Goal: Task Accomplishment & Management: Manage account settings

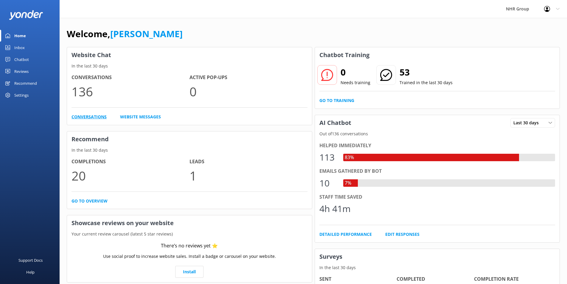
click at [90, 118] on link "Conversations" at bounding box center [88, 117] width 35 height 7
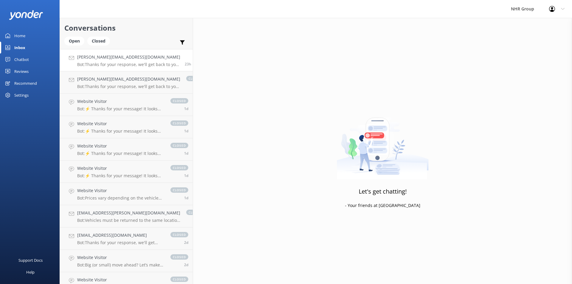
click at [110, 65] on p "Bot: Thanks for your response, we'll get back to you as soon as we can during o…" at bounding box center [128, 64] width 103 height 5
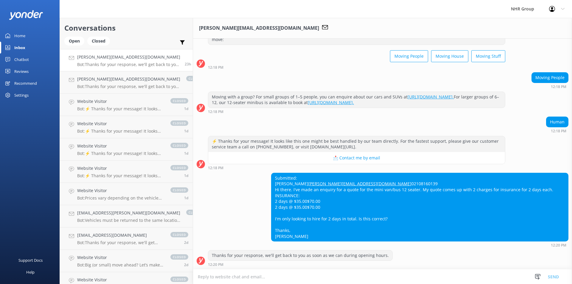
scroll to position [0, 0]
click at [121, 85] on p "Bot: Thanks for your response, we'll get back to you as soon as we can during o…" at bounding box center [128, 86] width 103 height 5
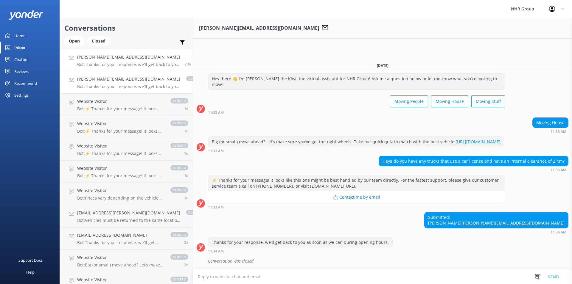
click at [105, 64] on p "Bot: Thanks for your response, we'll get back to you as soon as we can during o…" at bounding box center [128, 64] width 103 height 5
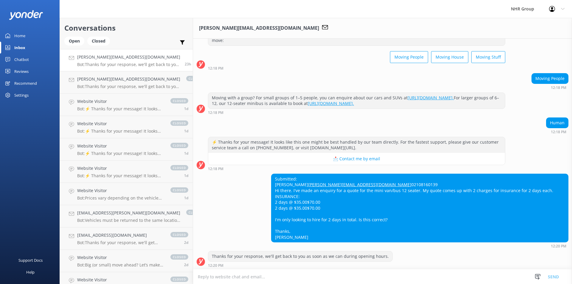
scroll to position [26, 0]
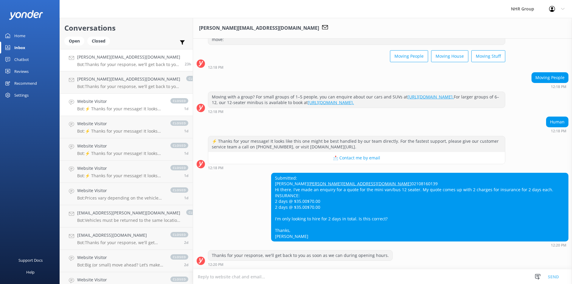
click at [116, 111] on p "Bot: ⚡ Thanks for your message! It looks like this one might be best handled by…" at bounding box center [120, 108] width 87 height 5
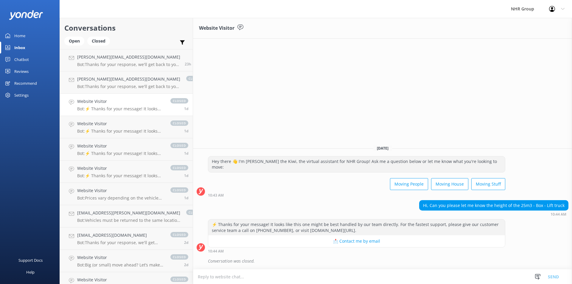
click at [217, 275] on textarea at bounding box center [382, 277] width 379 height 15
click at [125, 128] on div "Website Visitor Bot: ⚡ Thanks for your message! It looks like this one might be…" at bounding box center [120, 127] width 87 height 13
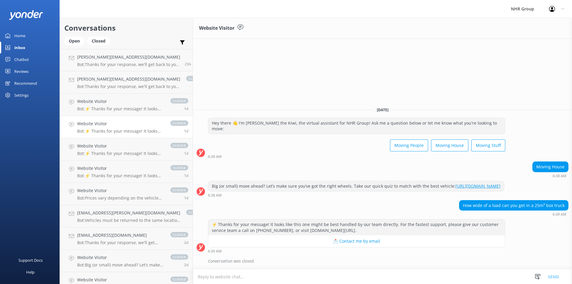
click at [125, 128] on div "Website Visitor Bot: ⚡ Thanks for your message! It looks like this one might be…" at bounding box center [120, 127] width 87 height 13
click at [120, 149] on h4 "Website Visitor" at bounding box center [120, 146] width 87 height 7
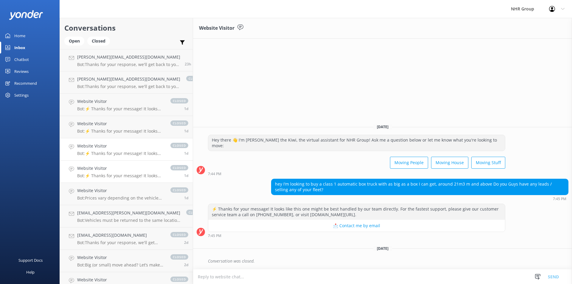
click at [119, 161] on link "Website Visitor Bot: ⚡ Thanks for your message! It looks like this one might be…" at bounding box center [126, 172] width 133 height 22
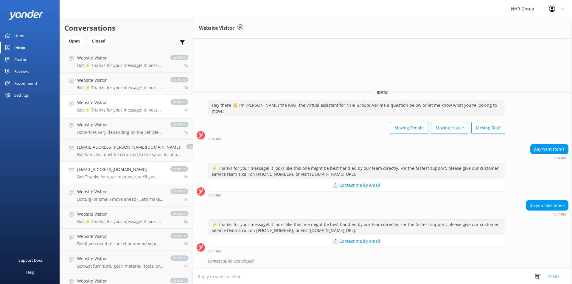
scroll to position [79, 0]
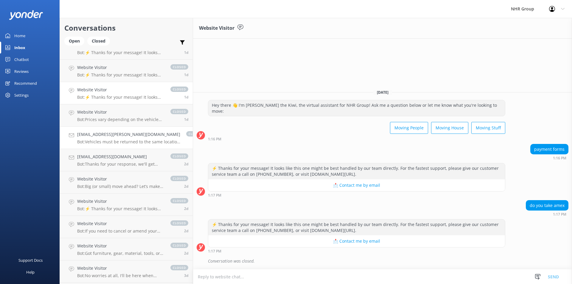
click at [119, 142] on p "Bot: Vehicles must be returned to the same location they were picked up from, a…" at bounding box center [128, 141] width 103 height 5
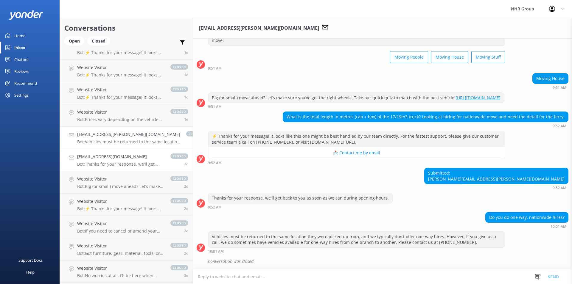
scroll to position [31, 0]
click at [116, 160] on h4 "transport@carrolls.co.nz" at bounding box center [120, 157] width 87 height 7
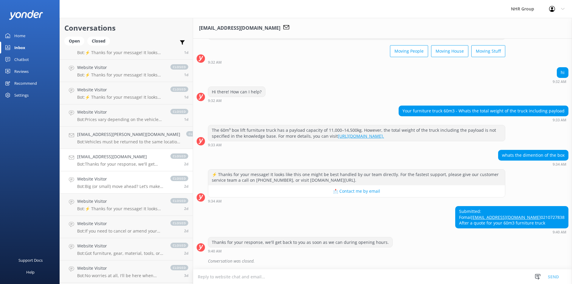
scroll to position [118, 0]
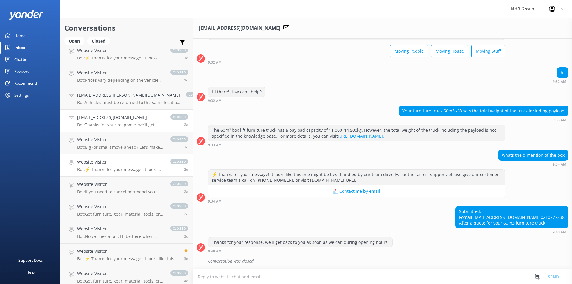
click at [110, 165] on h4 "Website Visitor" at bounding box center [120, 162] width 87 height 7
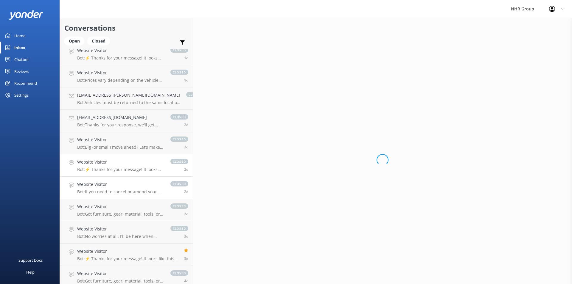
click at [116, 186] on h4 "Website Visitor" at bounding box center [120, 184] width 87 height 7
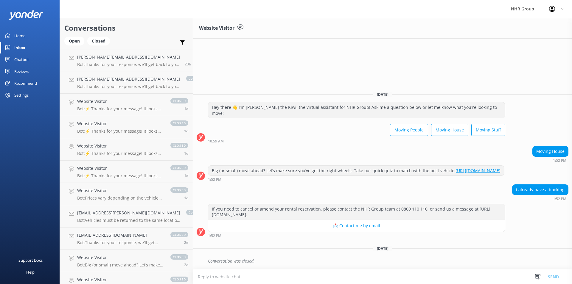
click at [274, 58] on div "Website Visitor Monday, 18th August Hey there 👋 I'm Ritchie the Kiwi, the virtu…" at bounding box center [382, 151] width 379 height 266
click at [106, 219] on p "Bot: Vehicles must be returned to the same location they were picked up from, a…" at bounding box center [128, 220] width 103 height 5
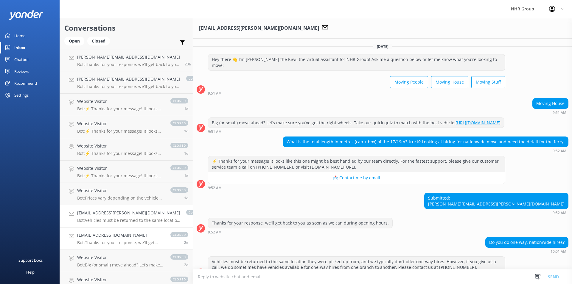
click at [111, 235] on h4 "transport@carrolls.co.nz" at bounding box center [120, 235] width 87 height 7
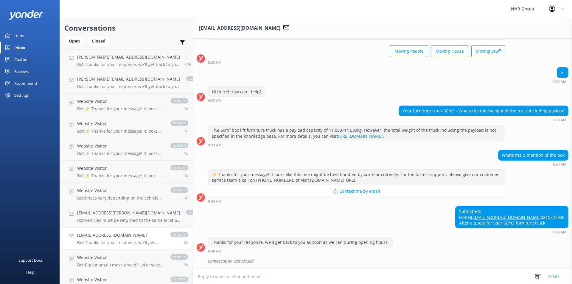
click at [306, 67] on div "hi 9:32 AM" at bounding box center [382, 75] width 379 height 16
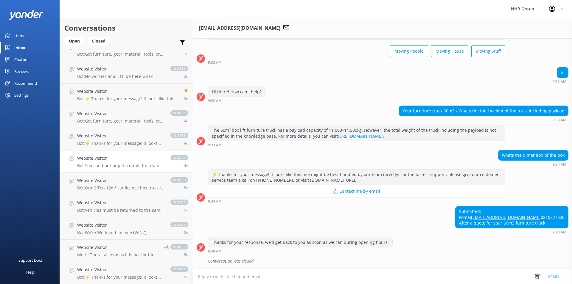
scroll to position [314, 0]
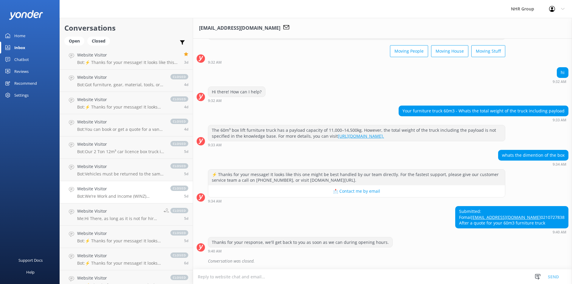
click at [108, 195] on p "Bot: We’re Work and Income (WINZ) registered suppliers, so you can trust us to …" at bounding box center [120, 196] width 87 height 5
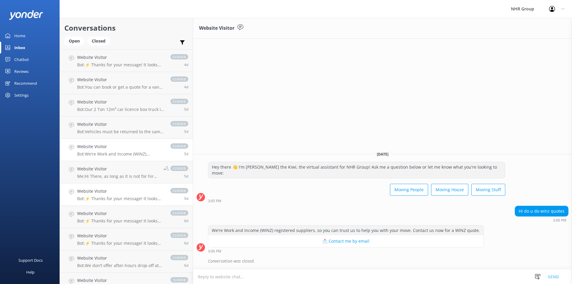
scroll to position [354, 0]
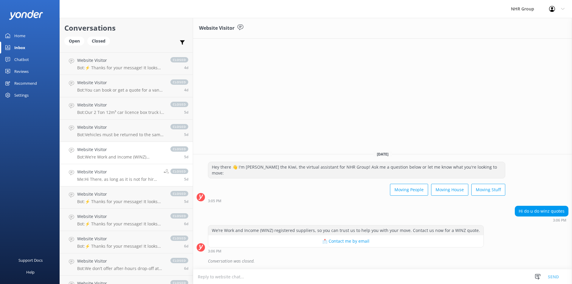
click at [111, 172] on h4 "Website Visitor" at bounding box center [118, 172] width 82 height 7
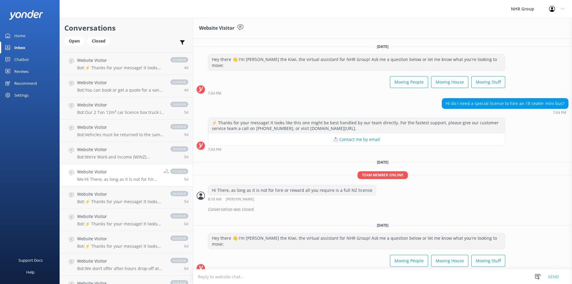
scroll to position [314, 0]
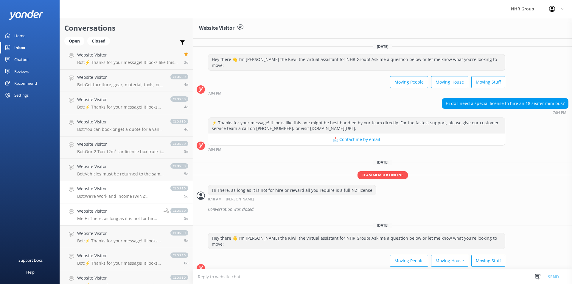
click at [117, 190] on h4 "Website Visitor" at bounding box center [120, 189] width 87 height 7
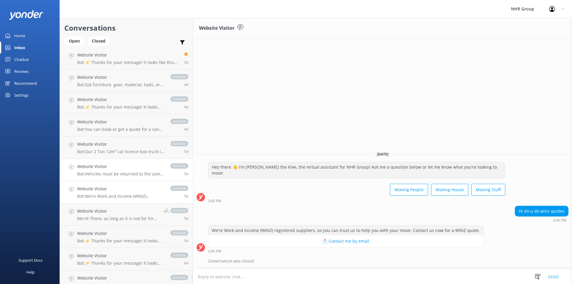
click at [118, 174] on p "Bot: Vehicles must be returned to the same location they were picked up from. W…" at bounding box center [120, 173] width 87 height 5
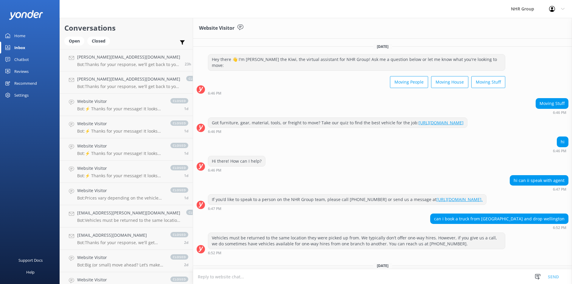
click at [560, 10] on div "Profile Settings Logout" at bounding box center [556, 9] width 30 height 18
click at [16, 96] on div "Settings" at bounding box center [21, 95] width 14 height 12
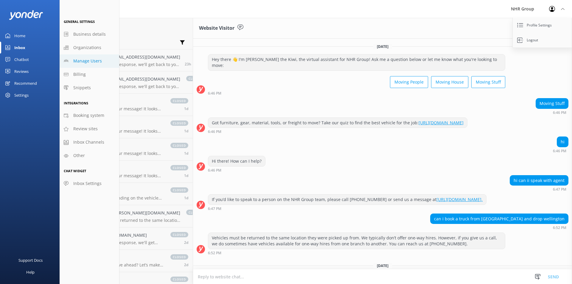
click at [89, 63] on span "Manage Users" at bounding box center [87, 61] width 29 height 7
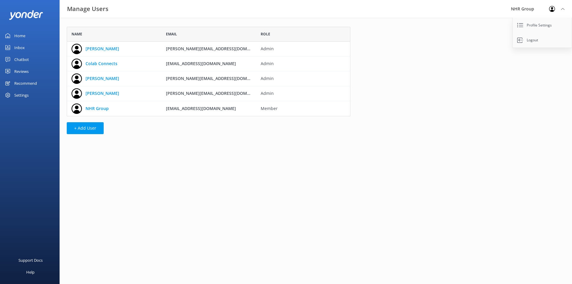
scroll to position [85, 278]
click at [101, 110] on link "NHR Group" at bounding box center [96, 108] width 23 height 7
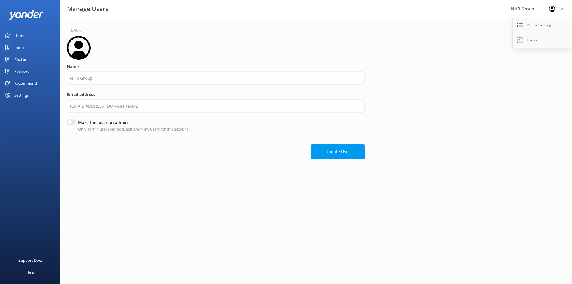
click at [73, 123] on input "Make this user an admin" at bounding box center [71, 122] width 9 height 6
checkbox input "true"
click at [332, 155] on button "Update User" at bounding box center [338, 151] width 54 height 15
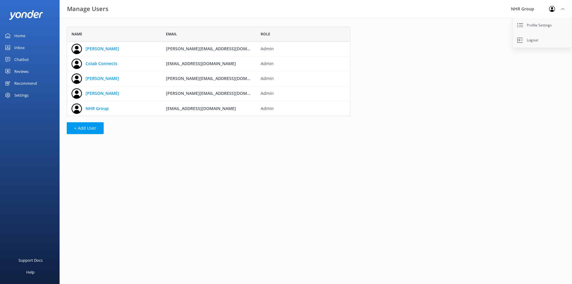
scroll to position [85, 278]
click at [97, 109] on link "NHR Group" at bounding box center [96, 108] width 23 height 7
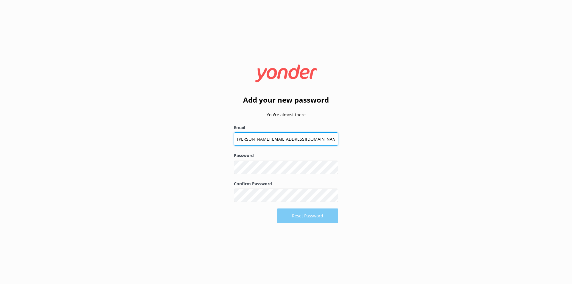
click at [281, 138] on input "[PERSON_NAME][EMAIL_ADDRESS][DOMAIN_NAME]" at bounding box center [286, 138] width 104 height 13
